Goal: Task Accomplishment & Management: Manage account settings

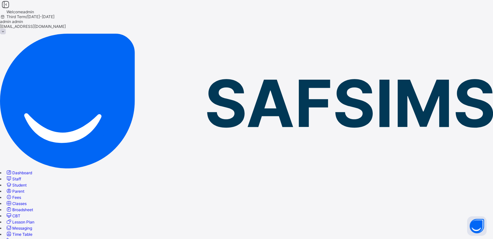
click at [33, 207] on span "Broadsheet" at bounding box center [22, 209] width 21 height 5
click at [20, 214] on span "CBT" at bounding box center [16, 216] width 8 height 5
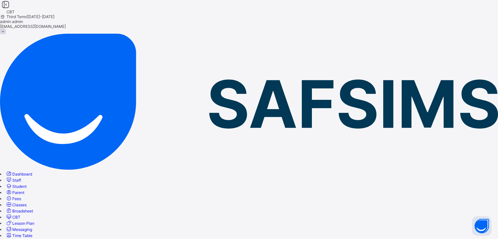
type input "*"
type input "**********"
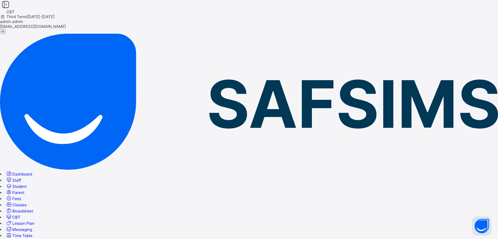
type input "**********"
type input "*********"
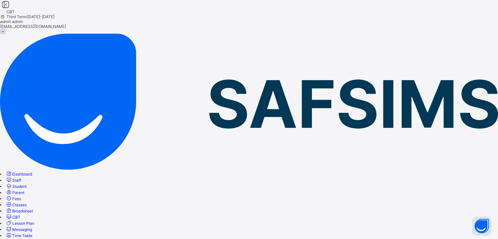
type input "**********"
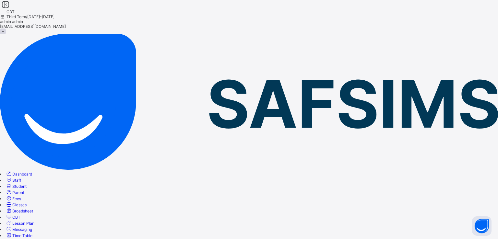
type input "**********"
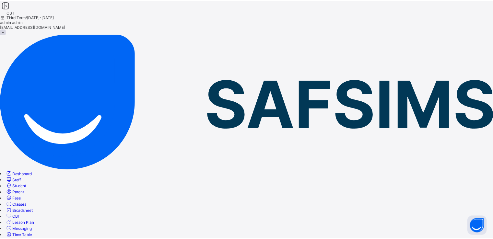
scroll to position [0, 0]
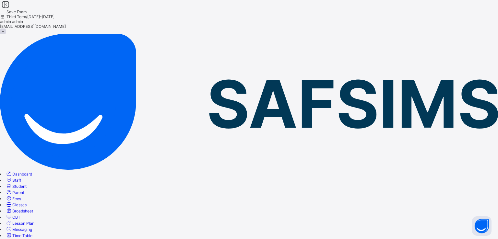
type input "**********"
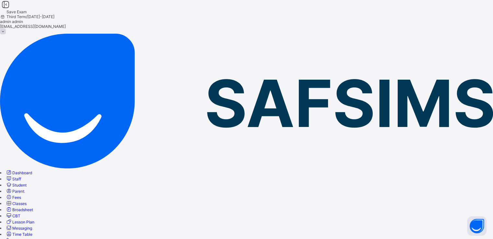
type input "***"
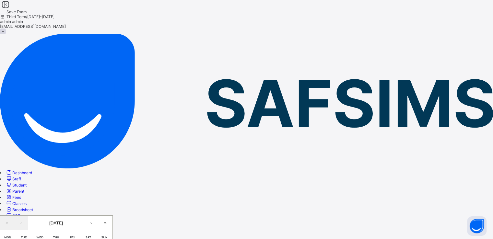
type input "**********"
type input "*"
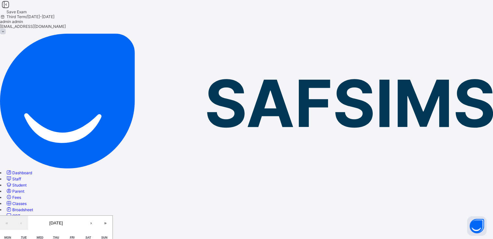
type input "**"
type input "****"
type input "**********"
type input "*"
type input "**"
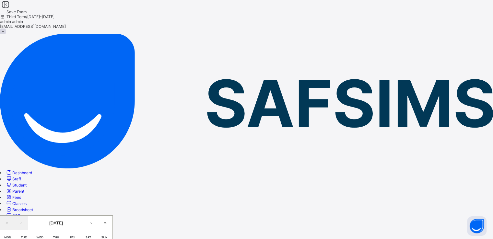
type input "****"
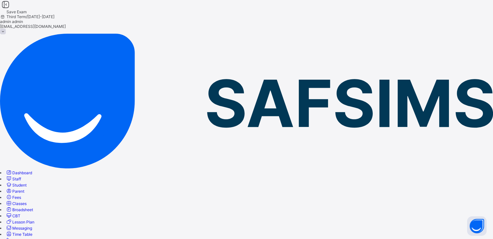
scroll to position [33, 0]
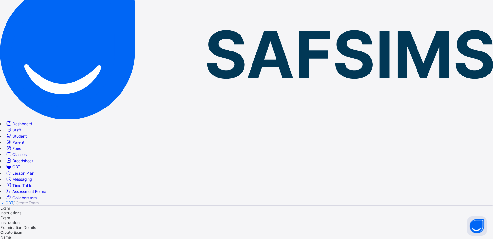
scroll to position [49, 0]
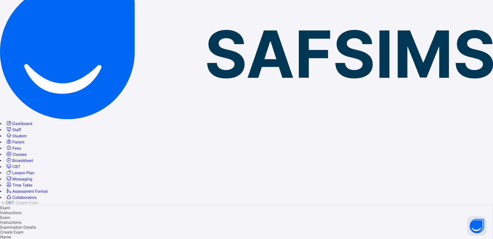
click at [23, 230] on span "Create Exam" at bounding box center [11, 232] width 23 height 5
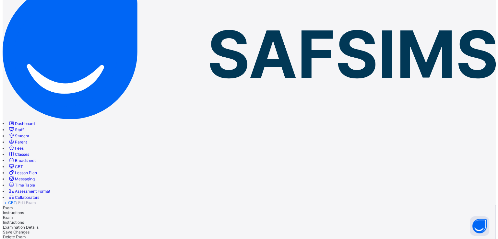
scroll to position [133, 0]
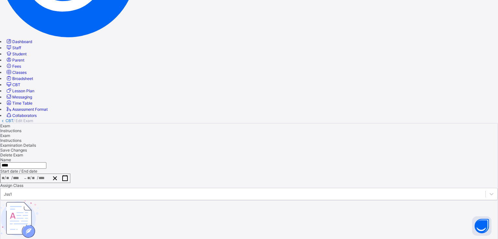
type input "*"
type input "**********"
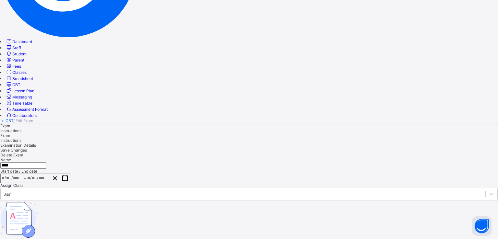
type input "**********"
type input "*"
type input "**"
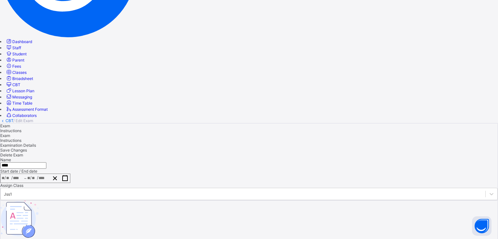
type input "****"
type input "**********"
type input "*"
type input "**"
type input "****"
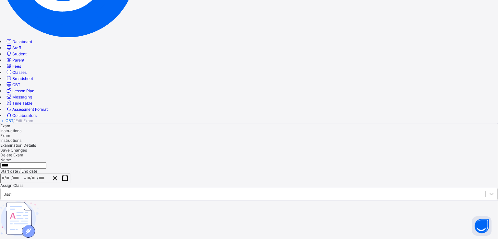
type input "**"
type input "*"
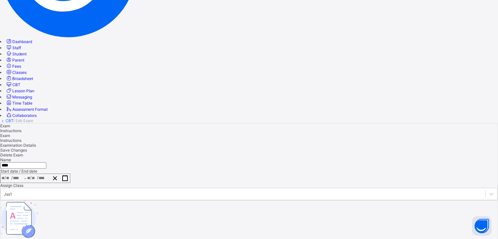
type input "**"
type input "*"
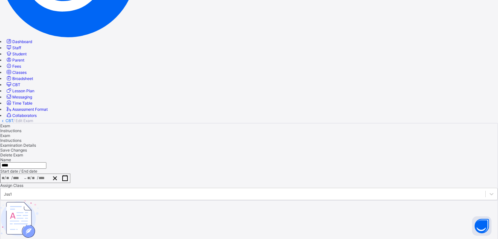
type input "*"
type input "**"
type input "*"
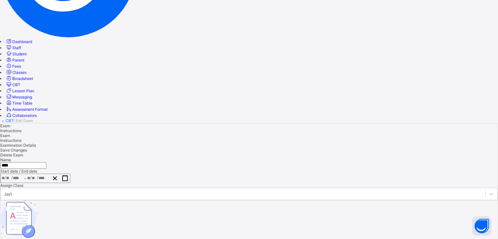
type input "*"
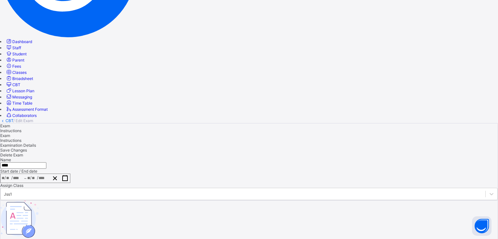
scroll to position [88, 0]
type input "*"
type input "**"
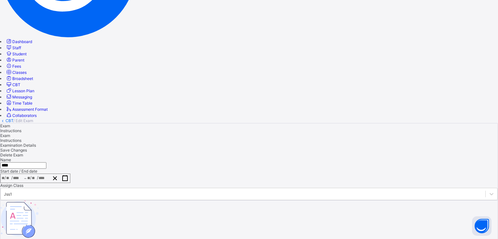
type input "*"
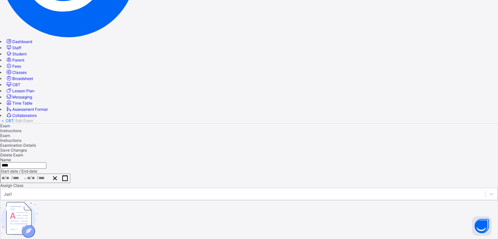
type input "**********"
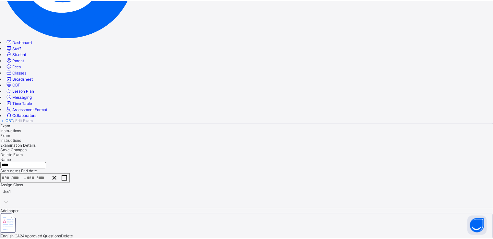
scroll to position [50, 0]
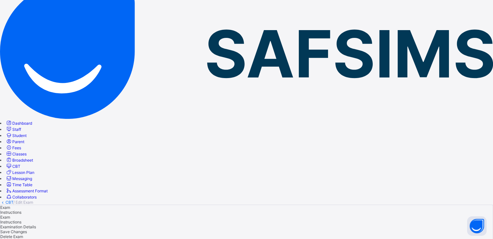
click at [27, 152] on span "Classes" at bounding box center [19, 154] width 14 height 5
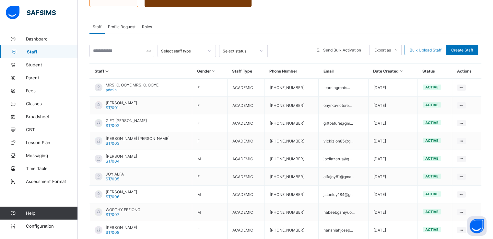
scroll to position [97, 0]
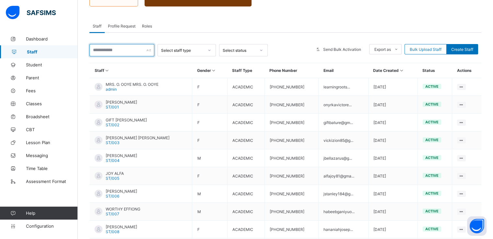
click at [123, 52] on input "text" at bounding box center [121, 50] width 65 height 12
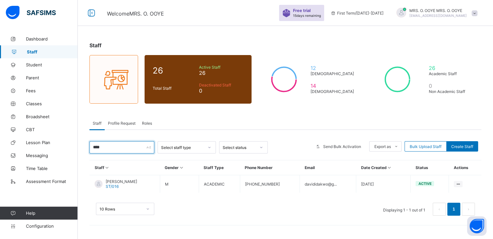
scroll to position [0, 0]
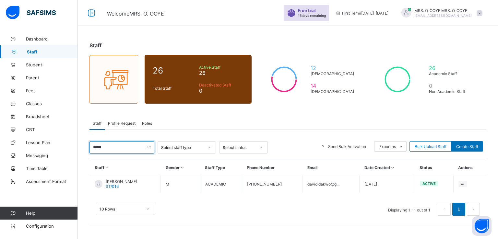
type input "*****"
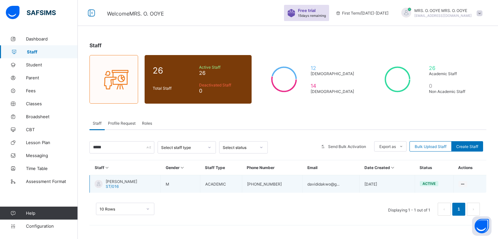
click at [119, 180] on span "DAVID WILLIAMS" at bounding box center [121, 181] width 31 height 5
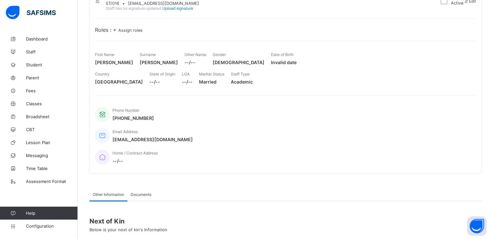
scroll to position [67, 0]
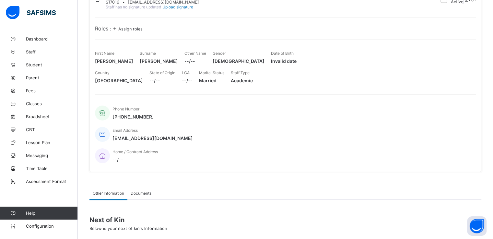
click at [98, 64] on span "DAVID" at bounding box center [114, 61] width 38 height 6
copy span "DAVID"
click at [178, 64] on span "WILLIAMS" at bounding box center [159, 61] width 38 height 6
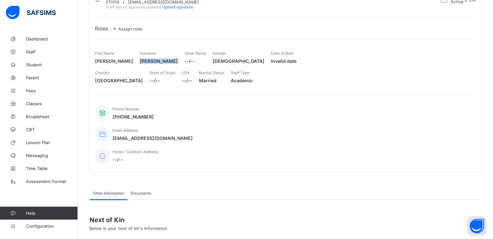
click at [178, 64] on span "WILLIAMS" at bounding box center [159, 61] width 38 height 6
copy span "WILLIAMS"
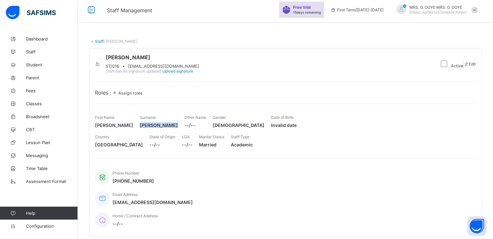
scroll to position [3, 0]
click at [134, 96] on span "Assign roles" at bounding box center [130, 93] width 24 height 5
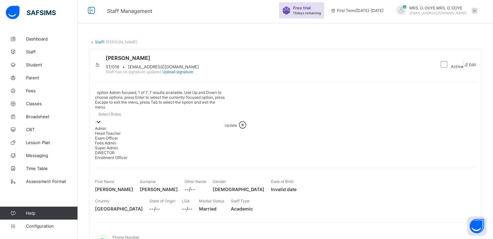
click at [102, 119] on icon at bounding box center [98, 122] width 6 height 6
click at [110, 126] on div "Admin" at bounding box center [160, 128] width 130 height 5
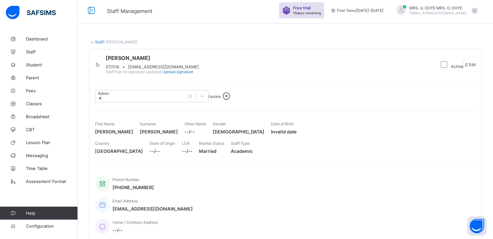
click at [220, 99] on span "Update" at bounding box center [214, 96] width 12 height 5
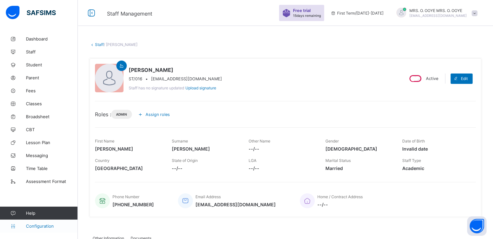
click at [45, 228] on span "Configuration" at bounding box center [52, 226] width 52 height 5
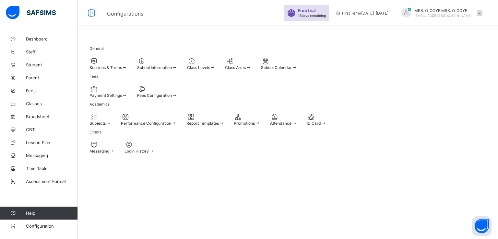
click at [149, 154] on span "Login History" at bounding box center [136, 151] width 24 height 5
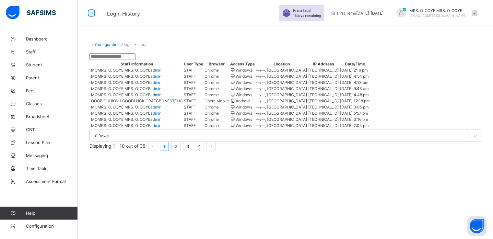
scroll to position [69, 0]
click at [180, 151] on link "2" at bounding box center [176, 146] width 8 height 8
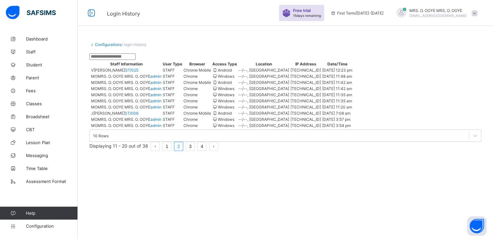
click at [171, 151] on link "1" at bounding box center [167, 146] width 8 height 8
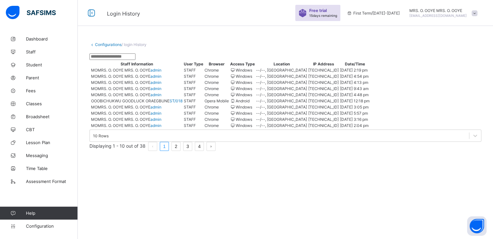
scroll to position [37, 0]
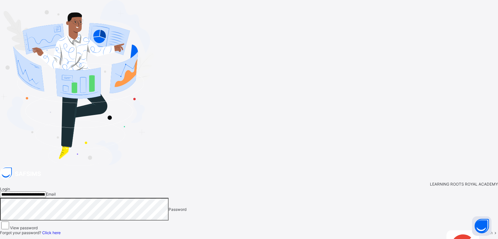
click at [482, 230] on span "Login" at bounding box center [487, 232] width 10 height 5
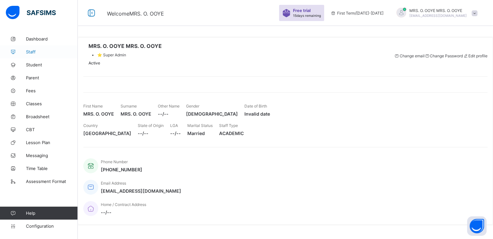
click at [34, 53] on span "Staff" at bounding box center [52, 51] width 52 height 5
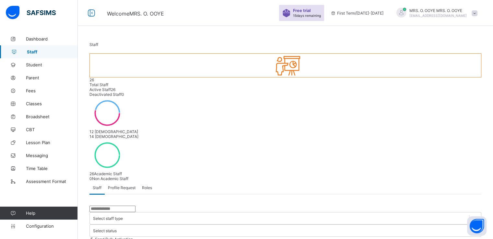
click at [124, 206] on input "text" at bounding box center [112, 209] width 46 height 6
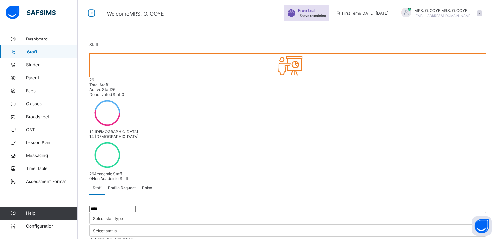
type input "****"
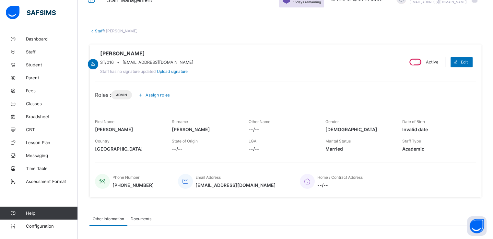
scroll to position [13, 0]
click at [161, 98] on span "Assign roles" at bounding box center [157, 95] width 24 height 5
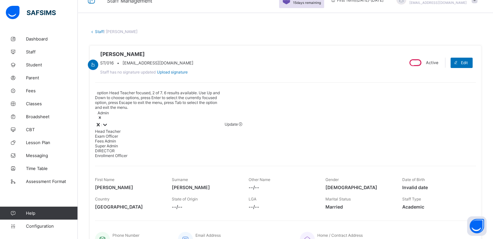
click at [108, 122] on icon at bounding box center [105, 125] width 6 height 6
click at [128, 145] on div "Super Admin" at bounding box center [160, 146] width 130 height 5
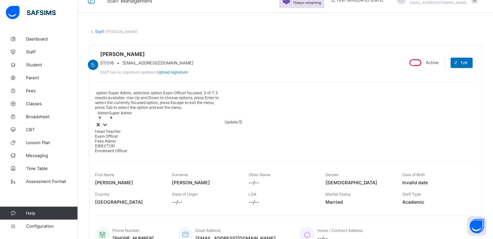
click at [245, 75] on div "DAVID WILLIAMS ST/016 • davididakwo@gmail.com Staff has no signature updated Up…" at bounding box center [246, 63] width 303 height 24
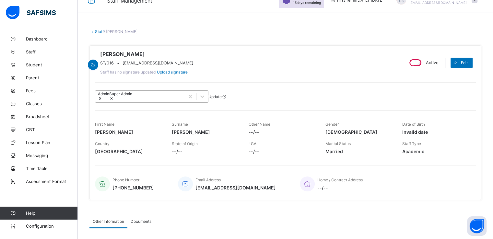
click at [114, 101] on icon at bounding box center [111, 98] width 5 height 5
click at [37, 101] on span "Classes" at bounding box center [52, 103] width 52 height 5
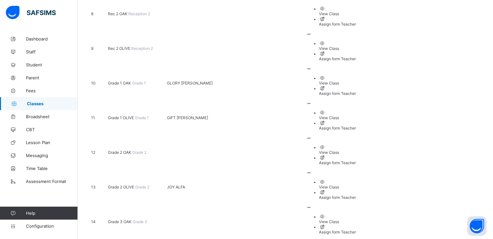
scroll to position [408, 0]
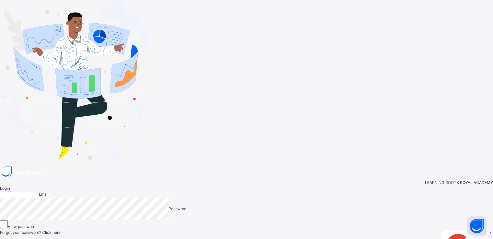
type input "**********"
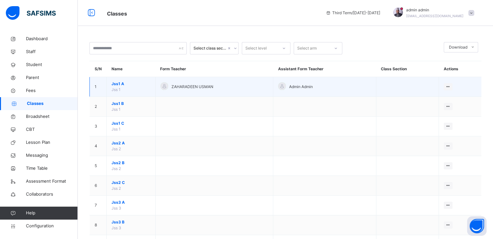
click at [116, 85] on span "Jss1 A" at bounding box center [130, 84] width 39 height 6
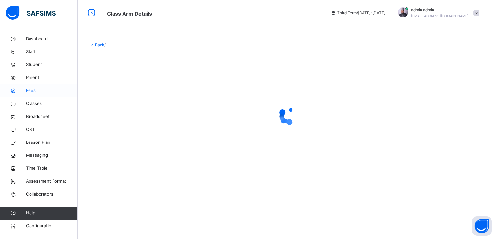
click at [36, 91] on span "Fees" at bounding box center [52, 90] width 52 height 6
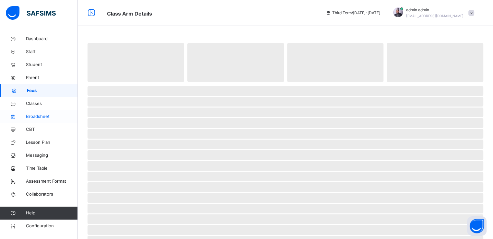
click at [42, 117] on span "Broadsheet" at bounding box center [52, 116] width 52 height 6
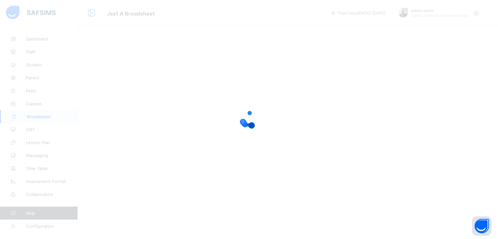
click at [39, 64] on div at bounding box center [249, 119] width 498 height 239
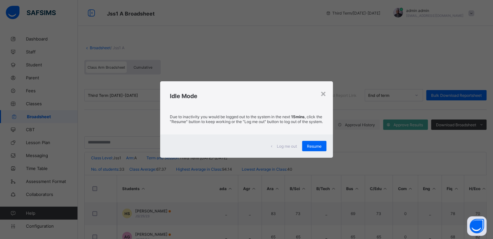
click at [313, 155] on div "Log me out Resume" at bounding box center [246, 145] width 172 height 23
click at [311, 149] on span "Resume" at bounding box center [314, 146] width 15 height 5
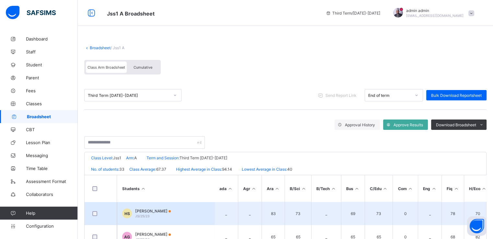
click at [142, 212] on span "HAUWA SHEHU" at bounding box center [153, 211] width 36 height 5
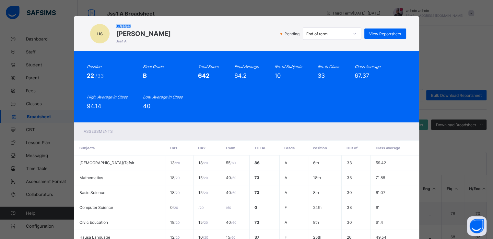
drag, startPoint x: 113, startPoint y: 23, endPoint x: 131, endPoint y: 26, distance: 18.1
click at [131, 26] on div "JS/25/23 HAUWA SHEHU Jss1 A" at bounding box center [143, 34] width 55 height 22
copy span "JS/25/23"
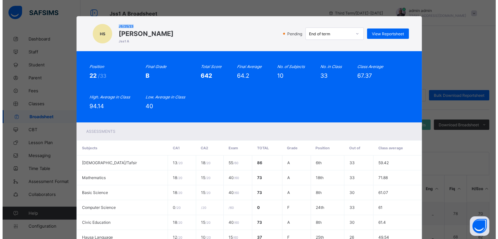
scroll to position [129, 0]
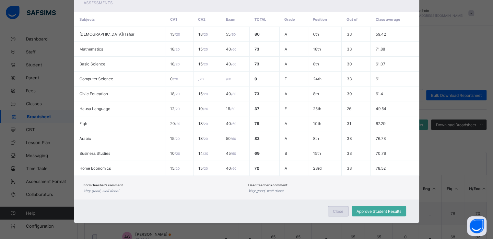
click at [335, 211] on span "Close" at bounding box center [338, 211] width 10 height 5
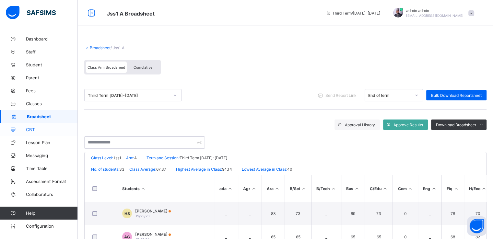
click at [30, 129] on span "CBT" at bounding box center [52, 129] width 52 height 5
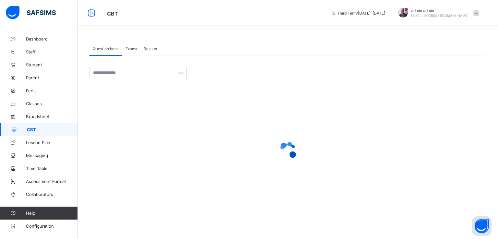
click at [151, 46] on span "Results" at bounding box center [150, 48] width 13 height 5
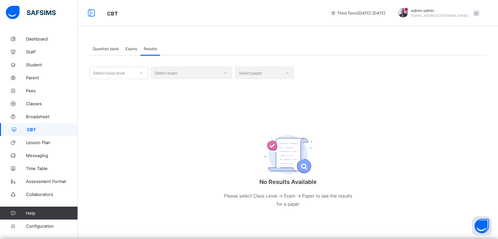
click at [136, 81] on div "Select class level Select exam Select paper No Results Available Please select …" at bounding box center [287, 144] width 397 height 154
click at [133, 65] on div "Select class level Select exam Select paper No Results Available Please select …" at bounding box center [287, 138] width 397 height 166
click at [133, 70] on div "Select class level" at bounding box center [112, 72] width 45 height 9
click at [116, 87] on div "Jss1" at bounding box center [119, 87] width 58 height 10
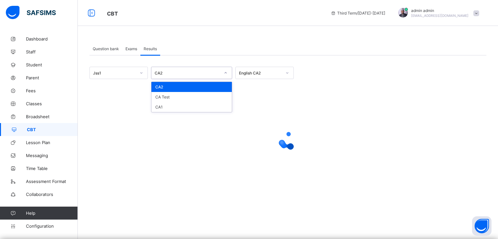
click at [225, 73] on icon at bounding box center [226, 72] width 2 height 1
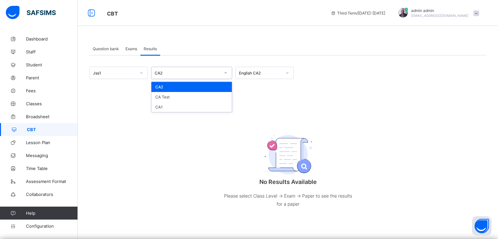
click at [181, 88] on div "CA2" at bounding box center [191, 87] width 80 height 10
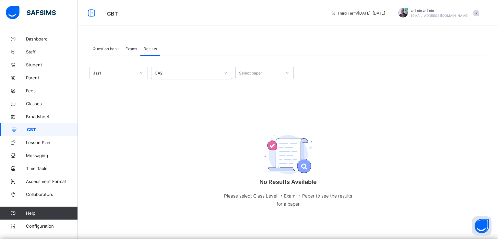
click at [269, 75] on div "Select paper" at bounding box center [258, 72] width 45 height 9
click at [256, 87] on div "English CA2" at bounding box center [265, 87] width 58 height 10
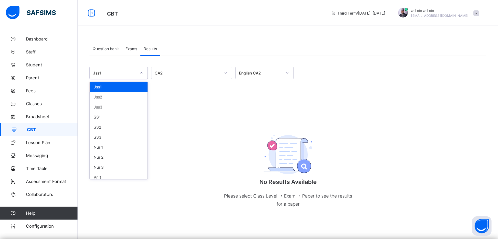
click at [139, 73] on icon at bounding box center [141, 73] width 4 height 6
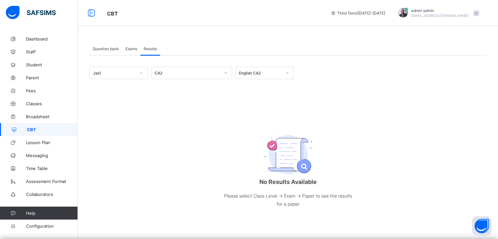
click at [181, 100] on div "Jss1 CA2 English CA2 No Results Available Please select Class Level -> Exam -> …" at bounding box center [287, 144] width 397 height 154
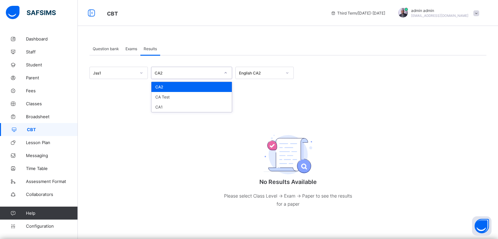
click at [219, 76] on div "CA2" at bounding box center [185, 72] width 68 height 9
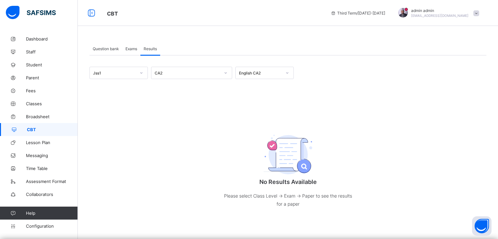
click at [262, 104] on div "Jss1 CA2 English CA2 No Results Available Please select Class Level -> Exam -> …" at bounding box center [287, 144] width 397 height 154
click at [131, 48] on span "Exams" at bounding box center [131, 48] width 12 height 5
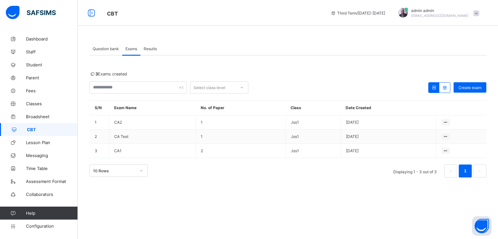
click at [98, 51] on span "Question bank" at bounding box center [106, 48] width 26 height 5
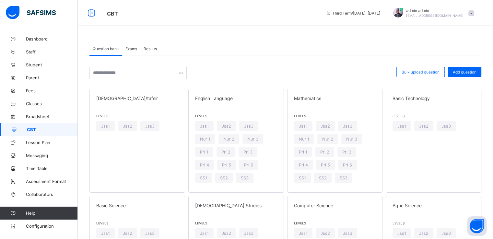
click at [142, 48] on div "Results" at bounding box center [150, 48] width 20 height 13
click at [149, 48] on span "Results" at bounding box center [150, 48] width 13 height 5
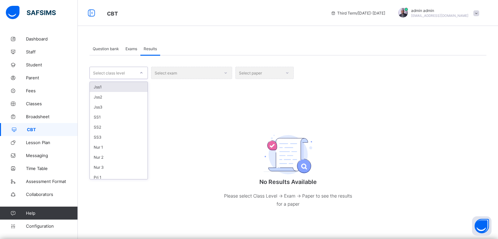
click at [126, 72] on div "Select class level" at bounding box center [112, 72] width 45 height 9
click at [111, 86] on div "Jss1" at bounding box center [119, 87] width 58 height 10
click at [197, 74] on div "Select exam" at bounding box center [191, 73] width 81 height 12
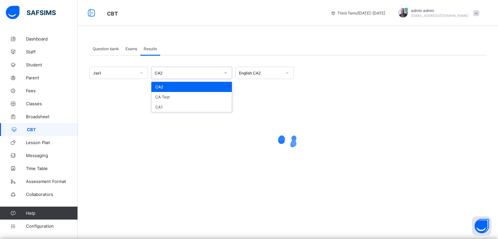
click at [206, 77] on div "CA2" at bounding box center [191, 73] width 81 height 12
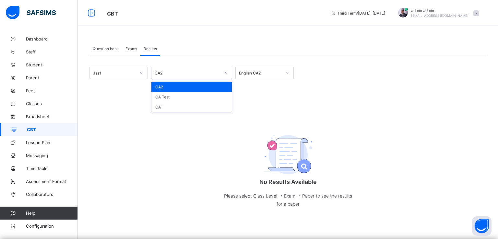
click at [178, 88] on div "CA2" at bounding box center [191, 87] width 80 height 10
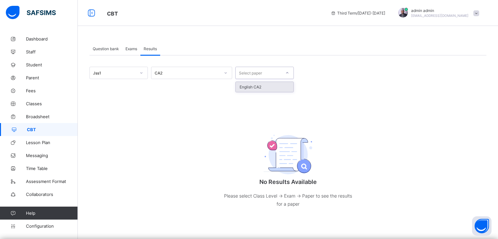
click at [268, 71] on div "Select paper" at bounding box center [258, 72] width 45 height 9
click at [253, 89] on div "English CA2" at bounding box center [265, 87] width 58 height 10
click at [42, 146] on link "Lesson Plan" at bounding box center [39, 142] width 78 height 13
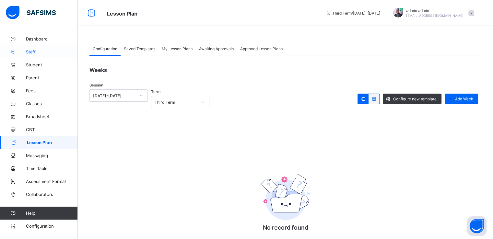
click at [34, 51] on span "Staff" at bounding box center [52, 51] width 52 height 5
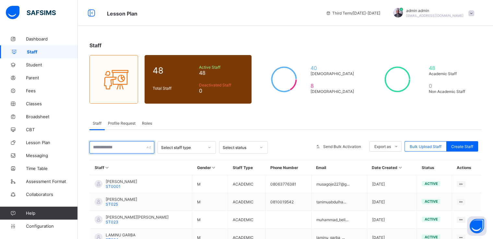
click at [123, 146] on input "text" at bounding box center [121, 147] width 65 height 12
click at [221, 122] on div "Staff Profile Request Roles" at bounding box center [285, 123] width 392 height 13
click at [128, 149] on input "text" at bounding box center [121, 147] width 65 height 12
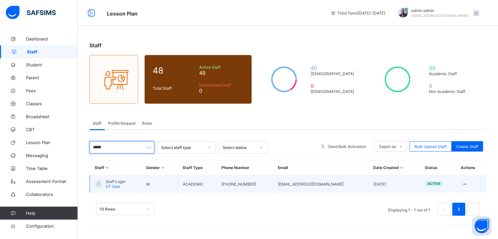
type input "*****"
click at [111, 181] on span "Staff Login" at bounding box center [116, 181] width 20 height 5
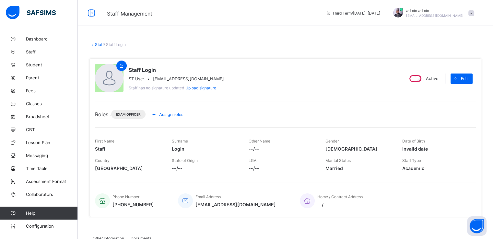
click at [169, 114] on span "Assign roles" at bounding box center [171, 114] width 24 height 5
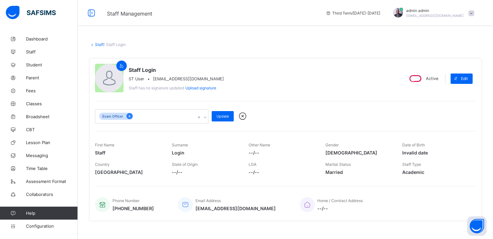
click at [128, 117] on icon at bounding box center [130, 116] width 4 height 5
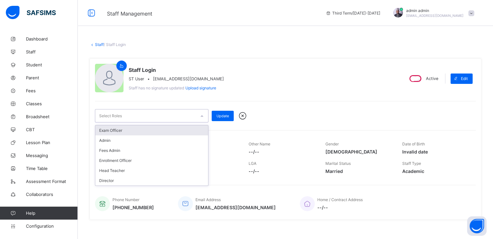
click at [202, 117] on icon at bounding box center [202, 116] width 4 height 6
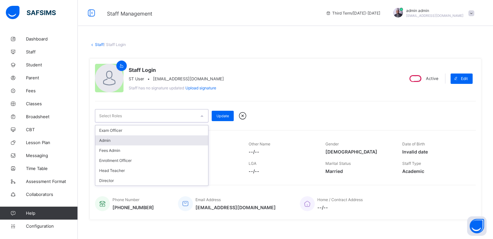
click at [130, 139] on div "Admin" at bounding box center [151, 140] width 113 height 10
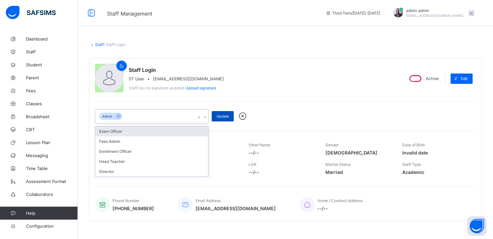
click at [216, 118] on span "Update" at bounding box center [222, 116] width 12 height 5
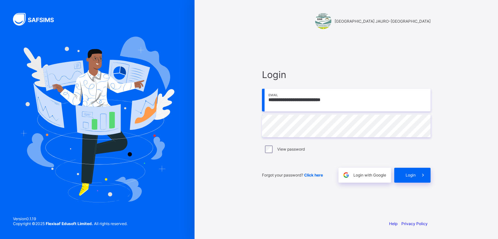
click at [412, 179] on div "Login" at bounding box center [412, 175] width 36 height 15
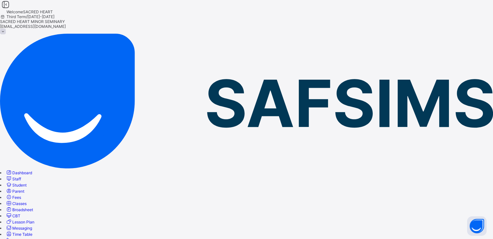
click at [6, 29] on span at bounding box center [3, 32] width 6 height 6
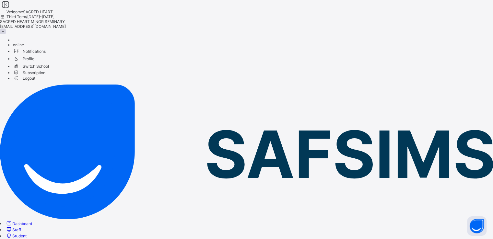
click at [45, 75] on span "Subscription" at bounding box center [29, 72] width 32 height 5
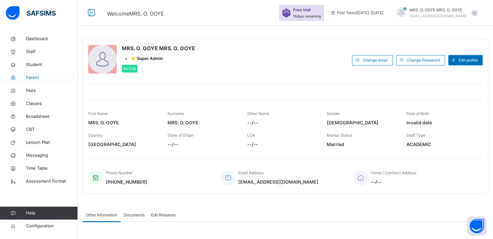
click at [37, 78] on span "Parent" at bounding box center [52, 78] width 52 height 6
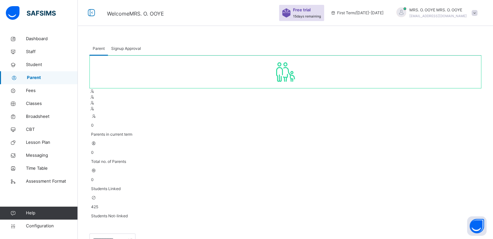
click at [122, 48] on span "Signup Approval" at bounding box center [126, 49] width 30 height 6
click at [97, 47] on span "Parent" at bounding box center [99, 49] width 12 height 6
click at [126, 47] on span "Signup Approval" at bounding box center [126, 49] width 30 height 6
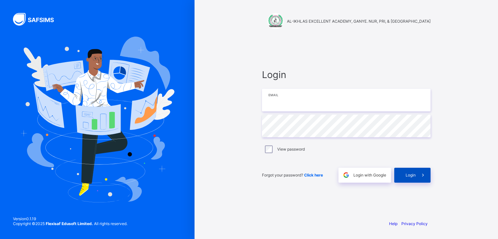
type input "**********"
click at [412, 177] on span "Login" at bounding box center [410, 175] width 10 height 5
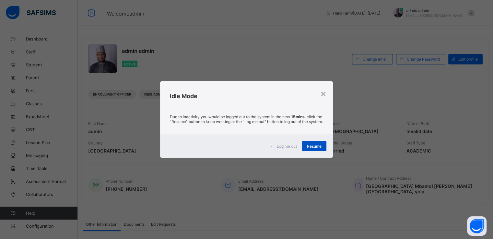
click at [312, 146] on span "Resume" at bounding box center [314, 146] width 15 height 5
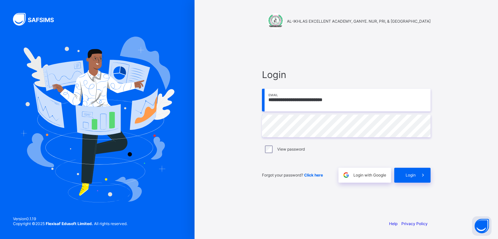
click at [408, 175] on span "Login" at bounding box center [410, 175] width 10 height 5
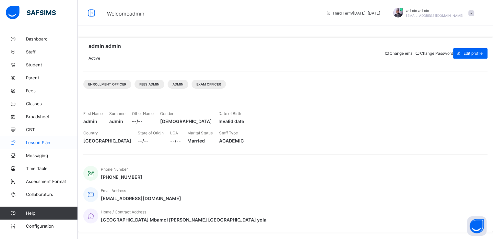
click at [32, 144] on span "Lesson Plan" at bounding box center [52, 142] width 52 height 5
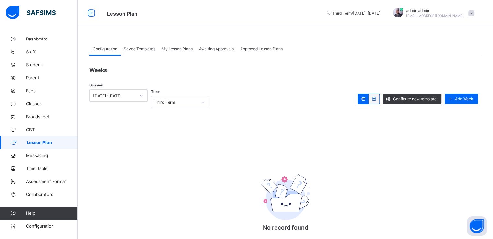
click at [138, 48] on span "Saved Templates" at bounding box center [139, 48] width 31 height 5
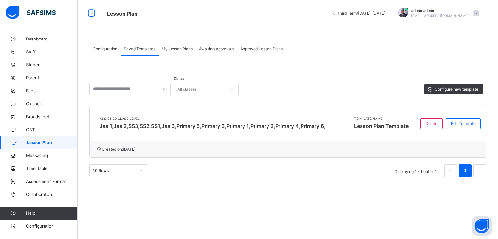
click at [175, 50] on span "My Lesson Plans" at bounding box center [177, 48] width 31 height 5
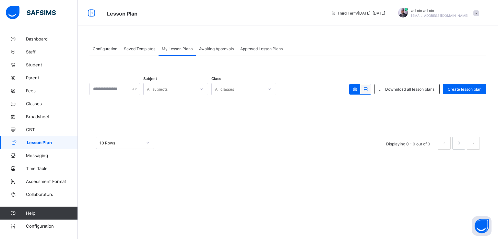
click at [99, 51] on div "Configuration" at bounding box center [104, 48] width 31 height 13
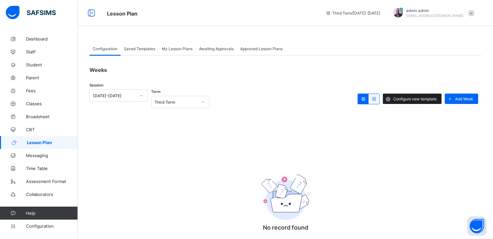
click at [423, 100] on span "Configure new template" at bounding box center [414, 99] width 43 height 5
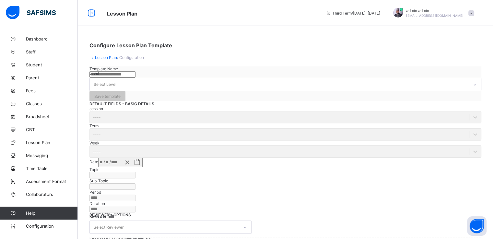
click at [135, 78] on input "text" at bounding box center [112, 74] width 46 height 6
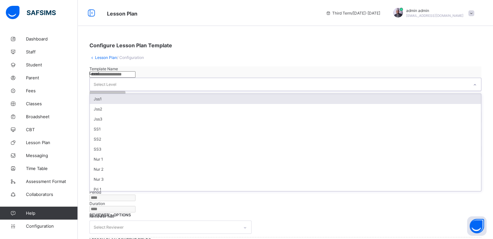
click at [226, 87] on div "Select Level" at bounding box center [279, 84] width 379 height 13
click at [279, 59] on div "Lesson Plan / Configuration" at bounding box center [285, 57] width 392 height 5
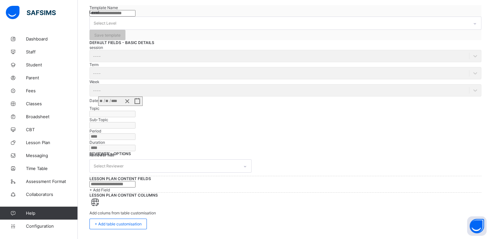
scroll to position [305, 0]
click at [31, 130] on span "CBT" at bounding box center [52, 129] width 52 height 5
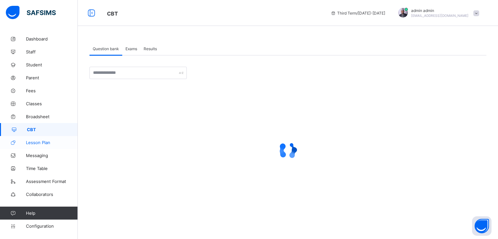
click at [47, 142] on span "Lesson Plan" at bounding box center [52, 142] width 52 height 5
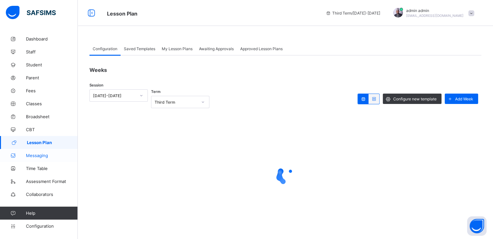
click at [41, 153] on span "Messaging" at bounding box center [52, 155] width 52 height 5
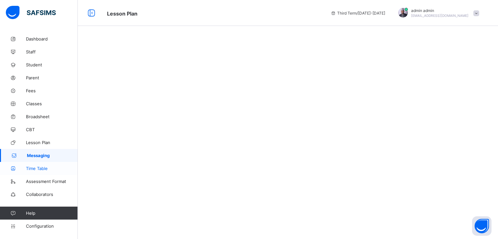
click at [35, 171] on link "Time Table" at bounding box center [39, 168] width 78 height 13
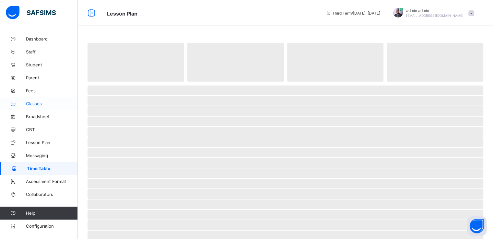
click at [32, 104] on span "Classes" at bounding box center [52, 103] width 52 height 5
